Goal: Obtain resource: Download file/media

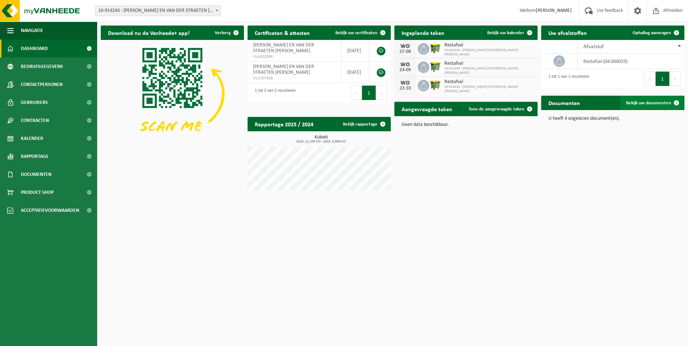
click at [636, 102] on span "Bekijk uw documenten" at bounding box center [648, 103] width 45 height 5
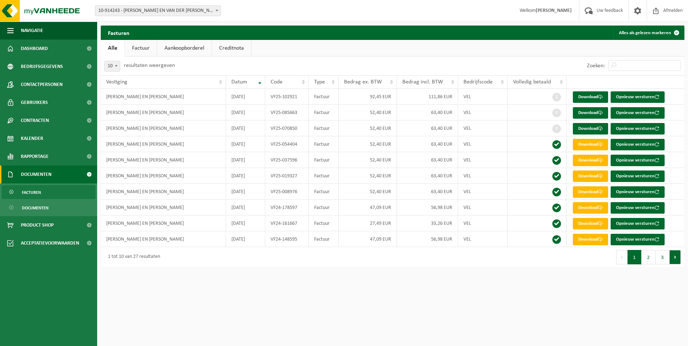
click at [675, 255] on button "Volgende" at bounding box center [674, 257] width 11 height 14
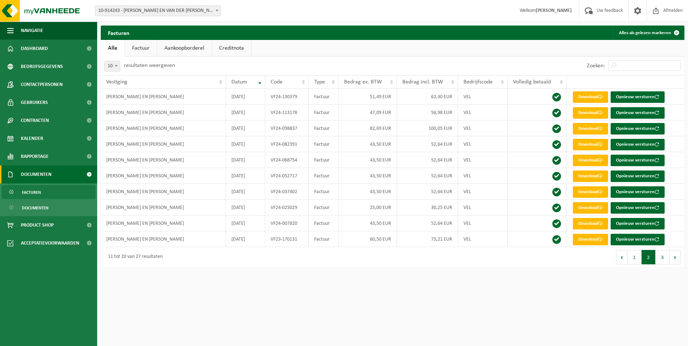
click at [675, 255] on button "Volgende" at bounding box center [674, 257] width 11 height 14
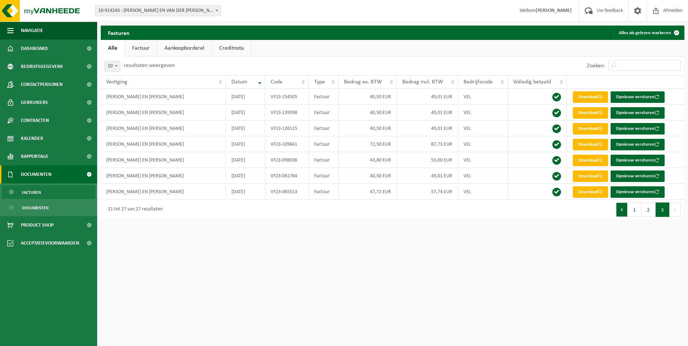
click at [621, 210] on button "Vorige" at bounding box center [622, 210] width 12 height 14
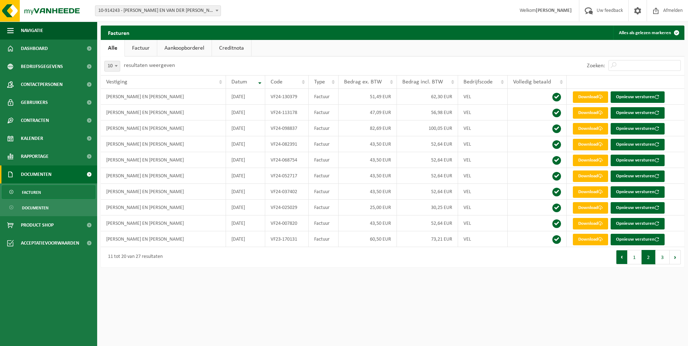
click at [621, 255] on button "Vorige" at bounding box center [622, 257] width 12 height 14
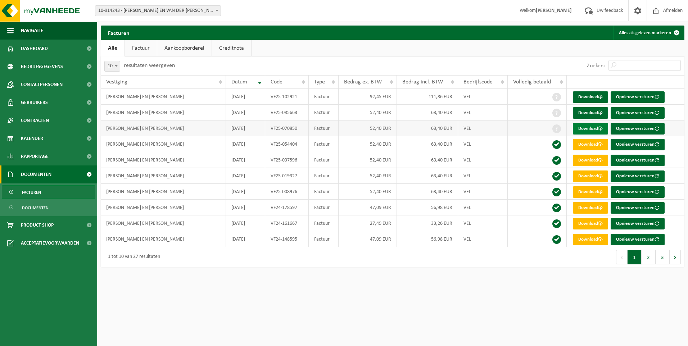
click at [583, 128] on link "Download" at bounding box center [590, 129] width 35 height 12
click at [586, 112] on link "Download" at bounding box center [590, 113] width 35 height 12
click at [588, 97] on link "Download" at bounding box center [590, 97] width 35 height 12
click at [45, 49] on span "Dashboard" at bounding box center [34, 49] width 27 height 18
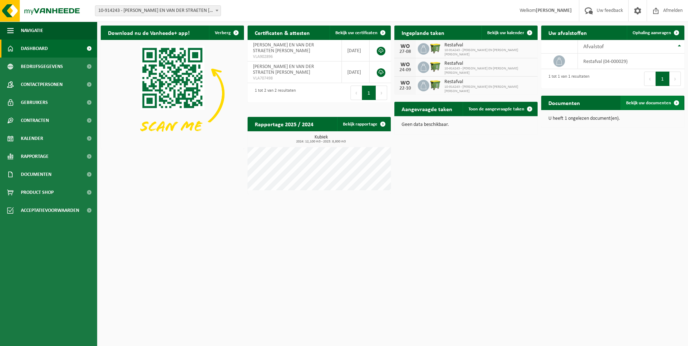
click at [640, 100] on link "Bekijk uw documenten" at bounding box center [651, 103] width 63 height 14
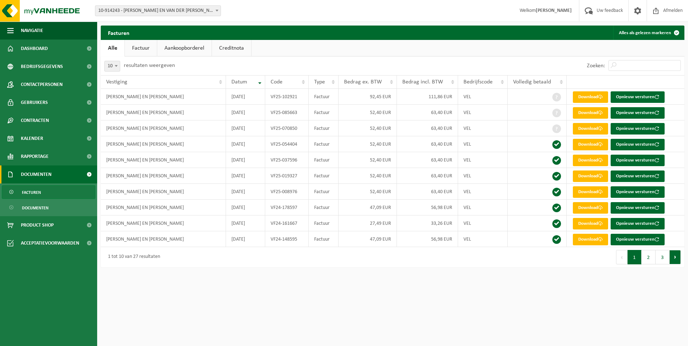
click at [674, 256] on button "Volgende" at bounding box center [674, 257] width 11 height 14
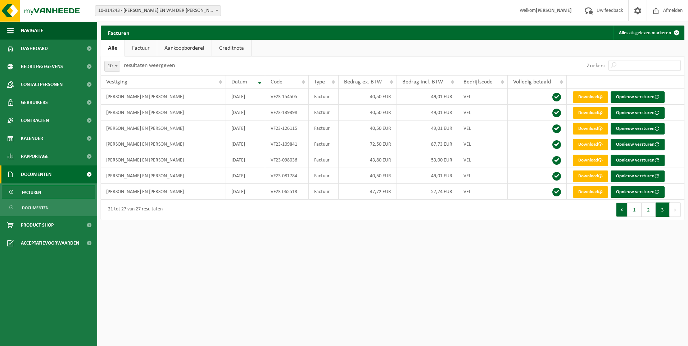
click at [623, 211] on button "Vorige" at bounding box center [622, 210] width 12 height 14
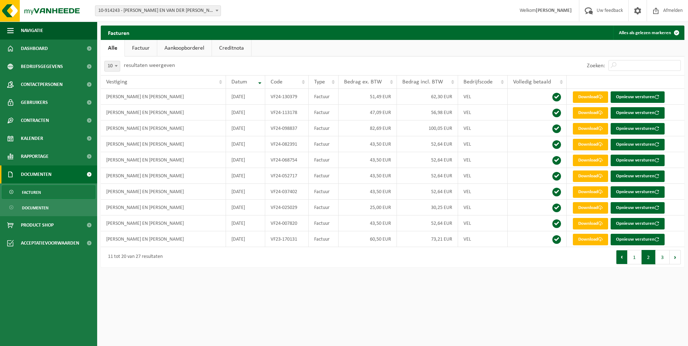
click at [621, 257] on button "Vorige" at bounding box center [622, 257] width 12 height 14
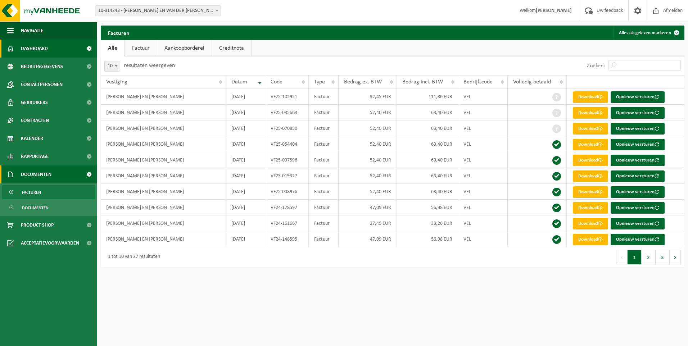
click at [36, 47] on span "Dashboard" at bounding box center [34, 49] width 27 height 18
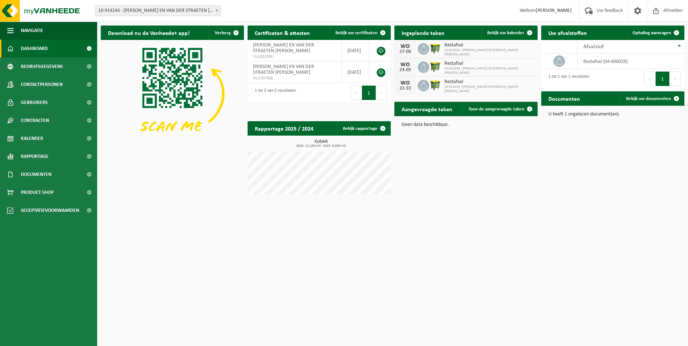
click at [366, 100] on button "1" at bounding box center [369, 93] width 14 height 14
click at [356, 126] on link "Bekijk rapportage" at bounding box center [363, 128] width 53 height 14
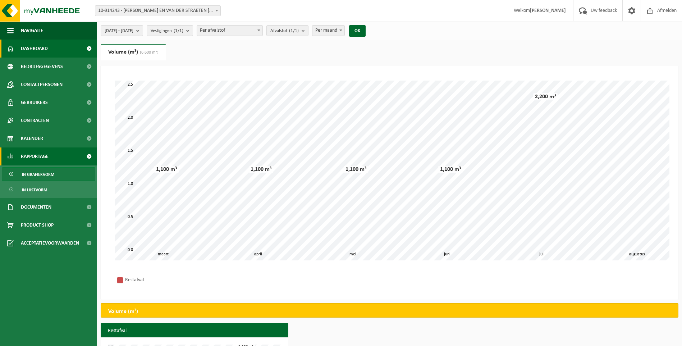
click at [31, 48] on span "Dashboard" at bounding box center [34, 49] width 27 height 18
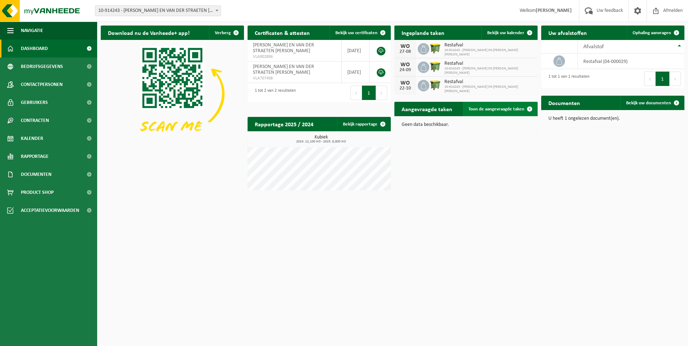
click at [491, 108] on span "Toon de aangevraagde taken" at bounding box center [496, 109] width 56 height 5
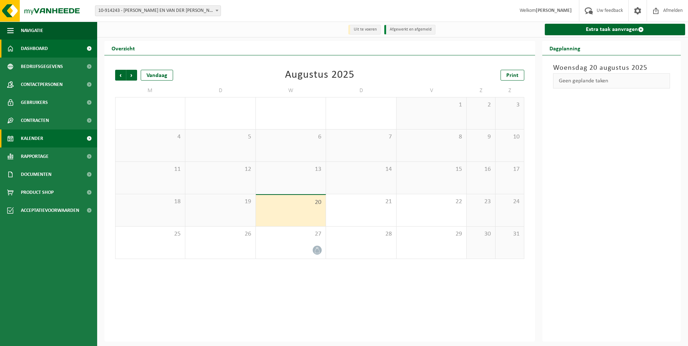
click at [30, 45] on span "Dashboard" at bounding box center [34, 49] width 27 height 18
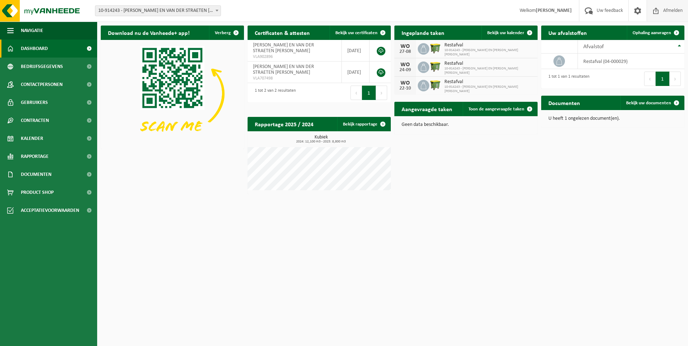
click at [671, 9] on span "Afmelden" at bounding box center [672, 10] width 23 height 21
